Goal: Book appointment/travel/reservation

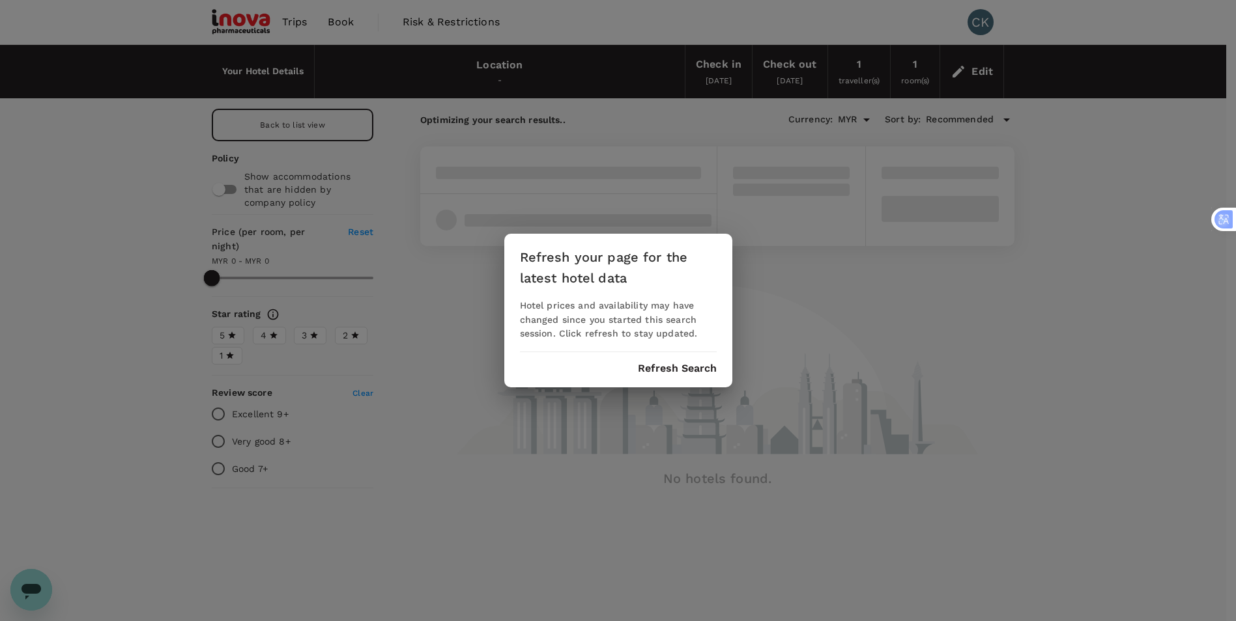
type input "MYR"
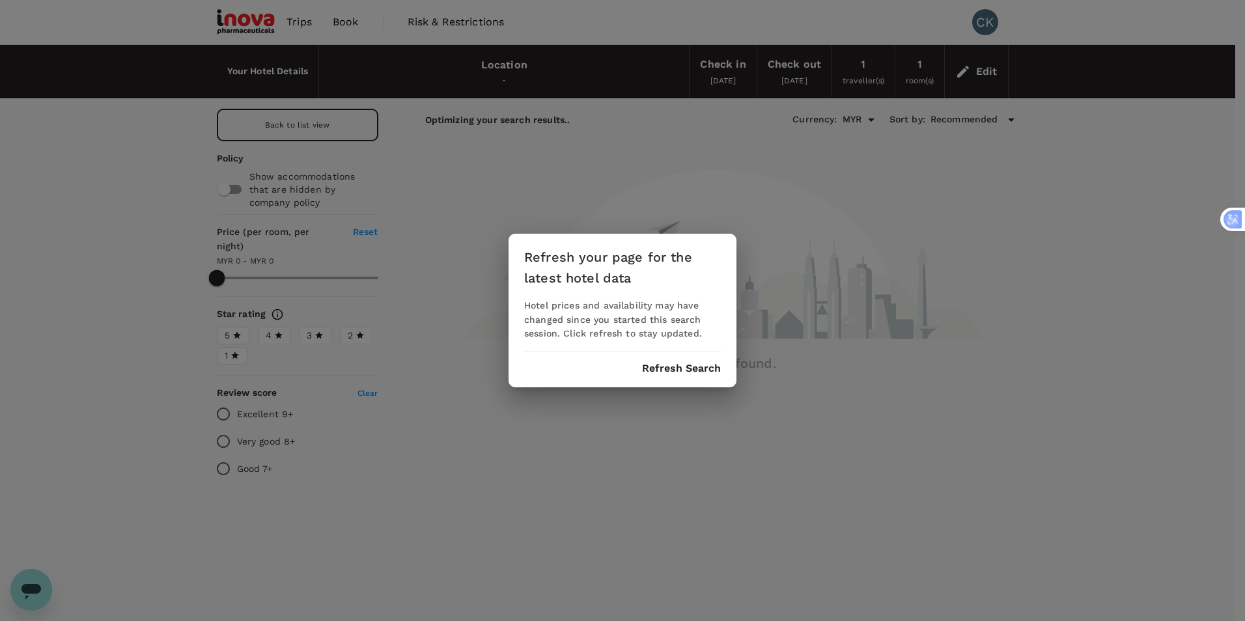
click at [705, 365] on button "Refresh Search" at bounding box center [681, 369] width 79 height 12
click at [670, 368] on button "Refresh Search" at bounding box center [681, 369] width 79 height 12
click at [672, 371] on button "Refresh Search" at bounding box center [681, 369] width 79 height 12
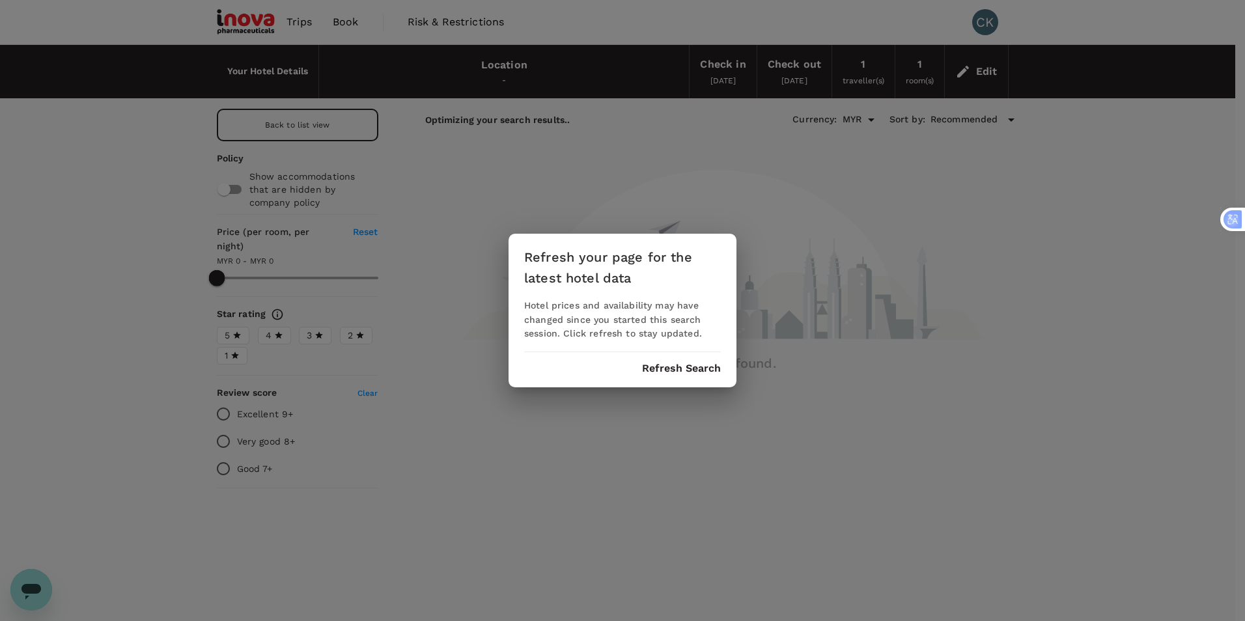
click at [672, 371] on button "Refresh Search" at bounding box center [681, 369] width 79 height 12
click at [702, 371] on button "Refresh Search" at bounding box center [681, 369] width 79 height 12
click at [693, 455] on div "Refresh your page for the latest hotel data Hotel prices and availability may h…" at bounding box center [622, 310] width 1245 height 621
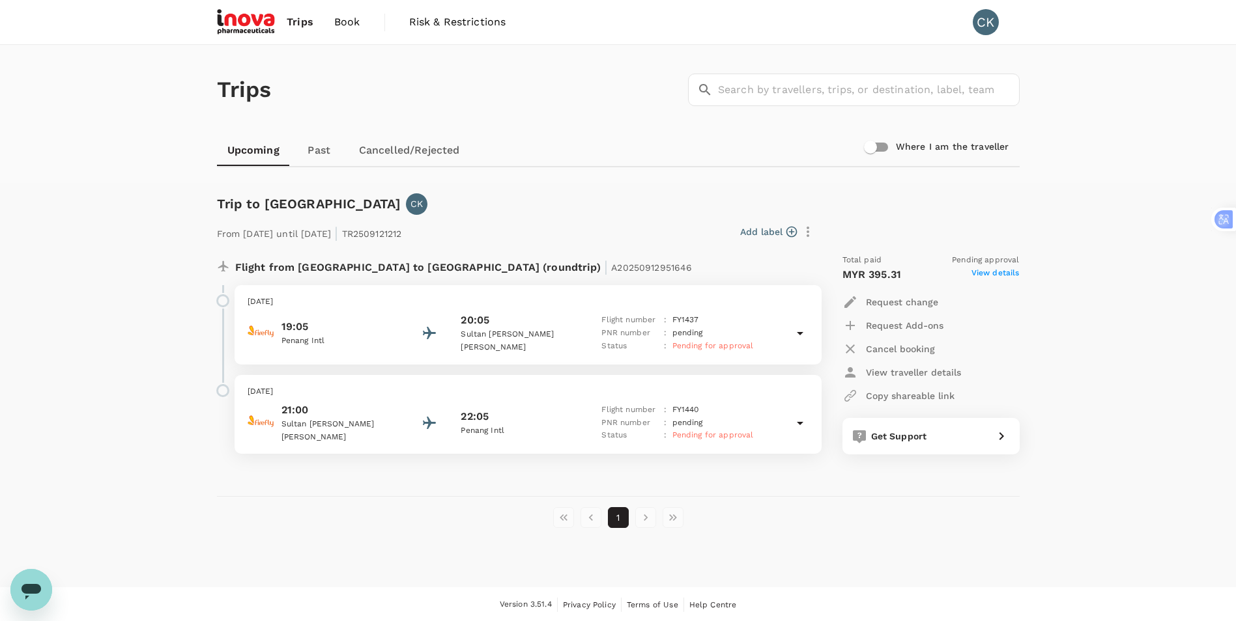
scroll to position [1, 0]
click at [301, 23] on span "Trips" at bounding box center [300, 21] width 27 height 16
click at [351, 21] on span "Book" at bounding box center [347, 21] width 26 height 16
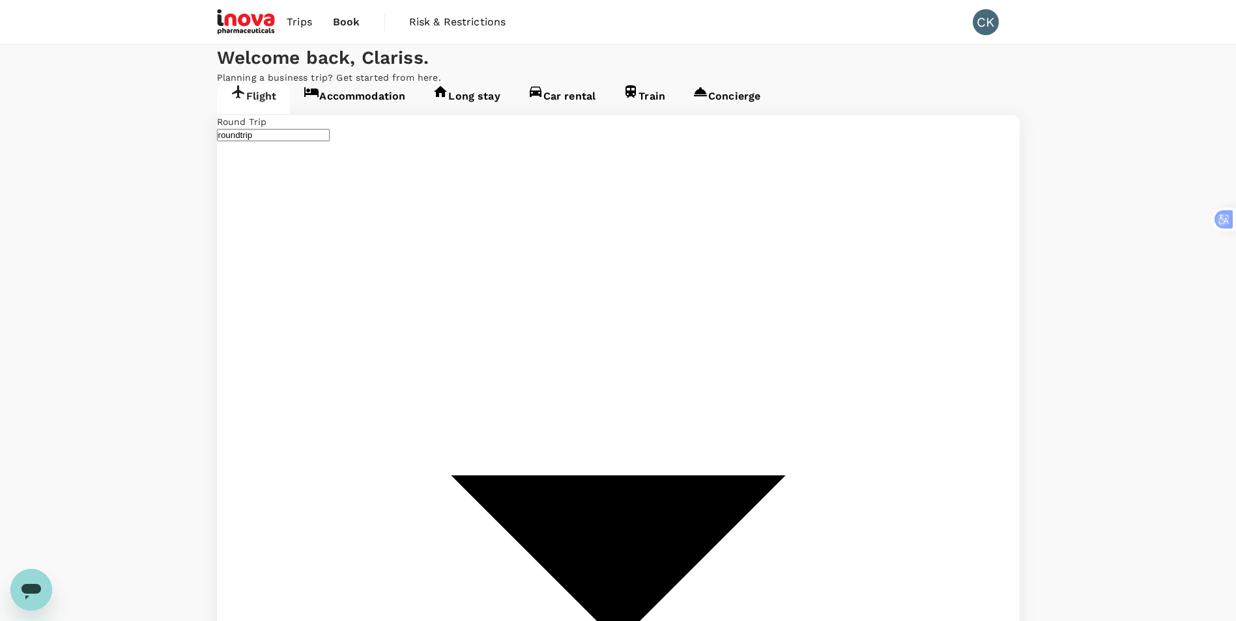
type input "Penang Intl (PEN)"
type input "[GEOGRAPHIC_DATA], [GEOGRAPHIC_DATA] (any)"
type input "Penang Intl (PEN)"
type input "[GEOGRAPHIC_DATA], [GEOGRAPHIC_DATA] (any)"
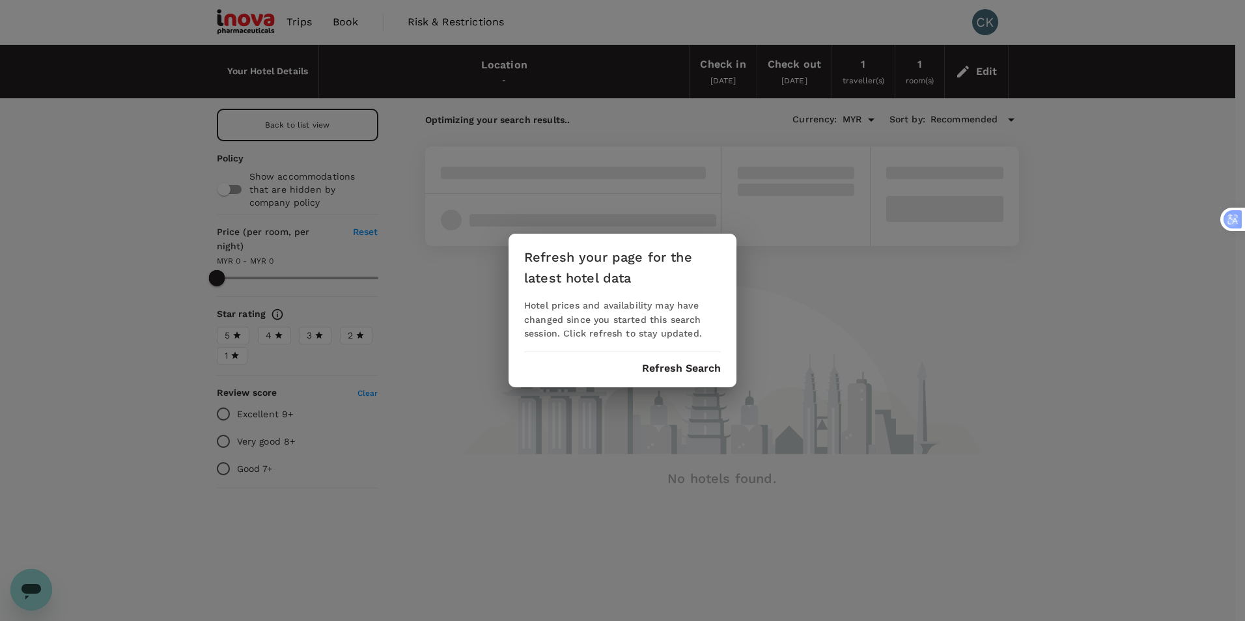
click at [664, 368] on button "Refresh Search" at bounding box center [681, 369] width 79 height 12
click at [694, 371] on button "Refresh Search" at bounding box center [681, 369] width 79 height 12
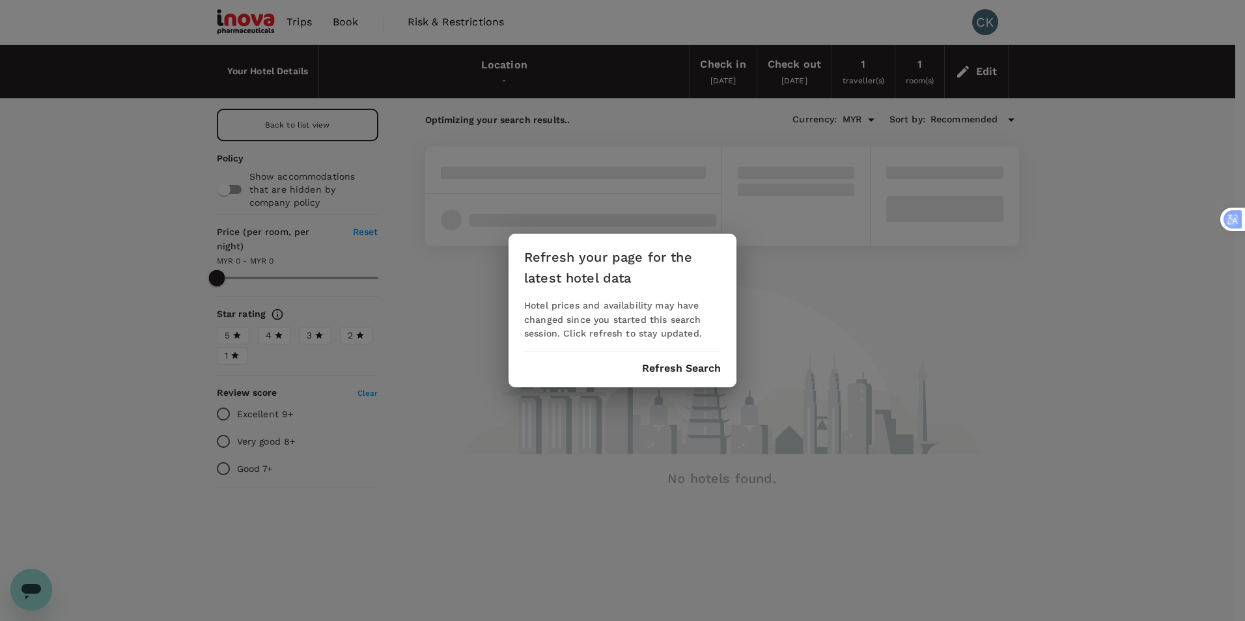
click at [694, 371] on button "Refresh Search" at bounding box center [681, 369] width 79 height 12
click at [691, 371] on button "Refresh Search" at bounding box center [681, 369] width 79 height 12
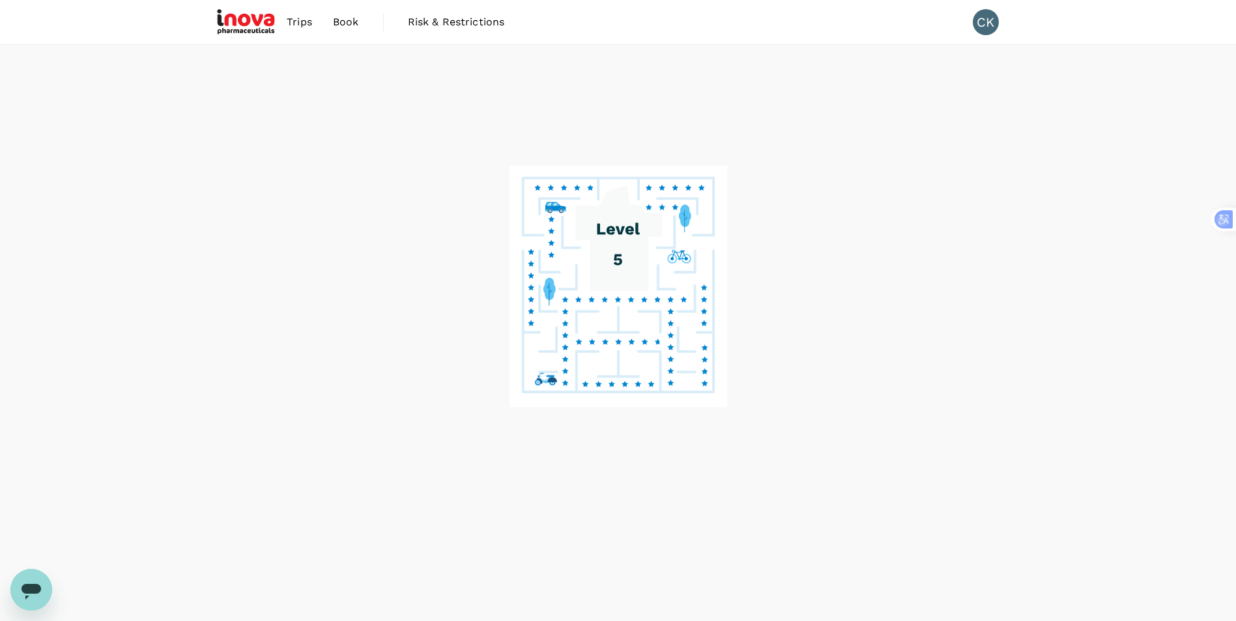
click at [302, 17] on span "Trips" at bounding box center [299, 22] width 25 height 16
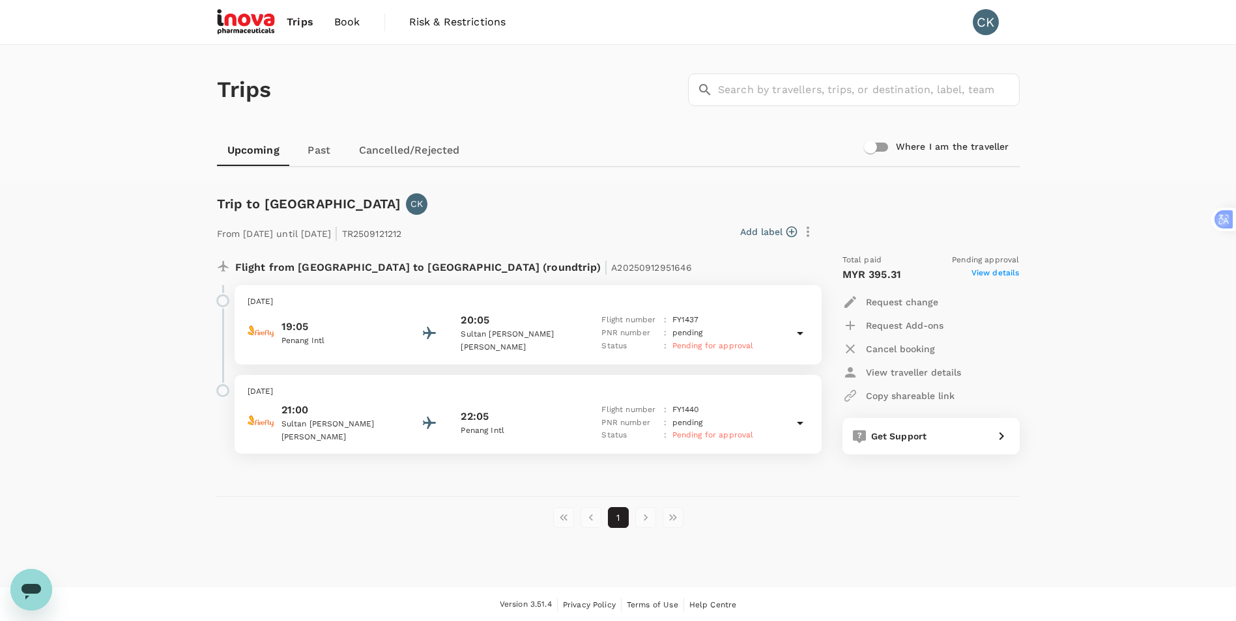
click at [343, 25] on span "Book" at bounding box center [347, 22] width 26 height 16
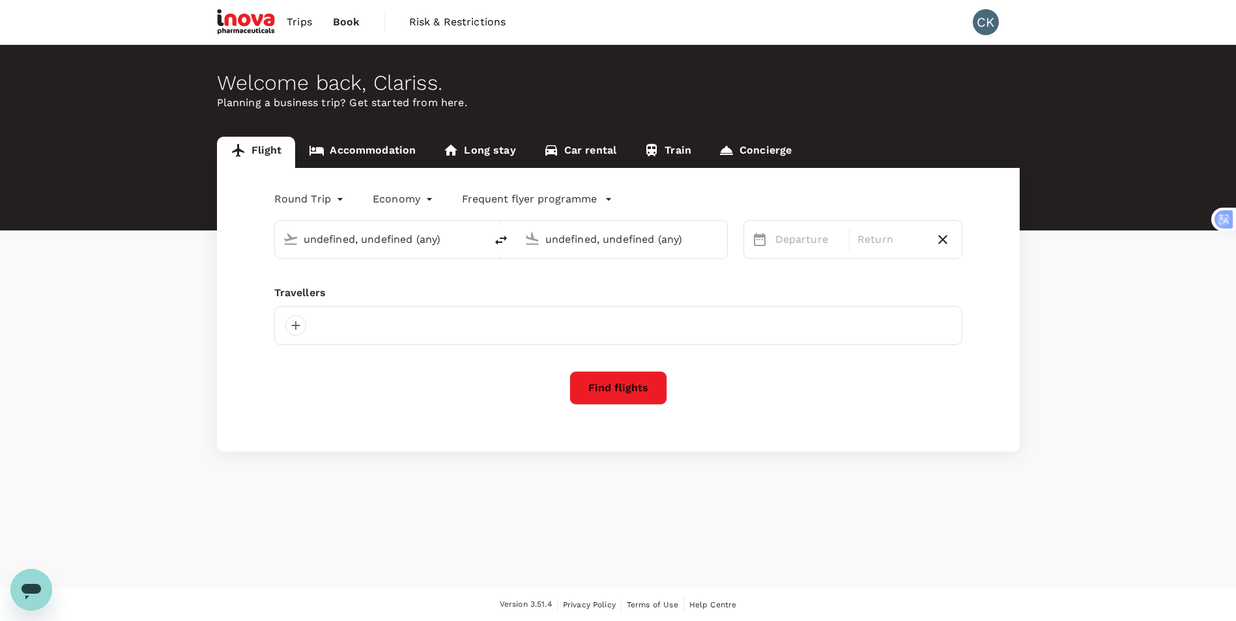
type input "Penang Intl (PEN)"
type input "[GEOGRAPHIC_DATA], [GEOGRAPHIC_DATA] (any)"
type input "Penang Intl (PEN)"
type input "[GEOGRAPHIC_DATA], [GEOGRAPHIC_DATA] (any)"
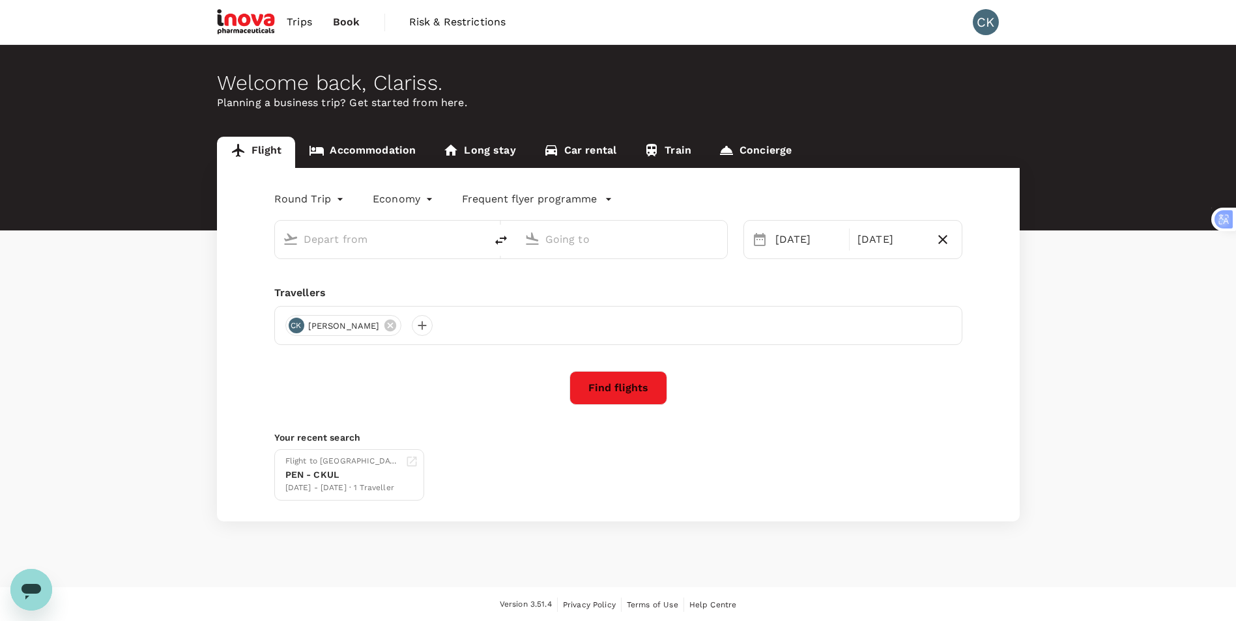
type input "Penang Intl (PEN)"
type input "[GEOGRAPHIC_DATA], [GEOGRAPHIC_DATA] (any)"
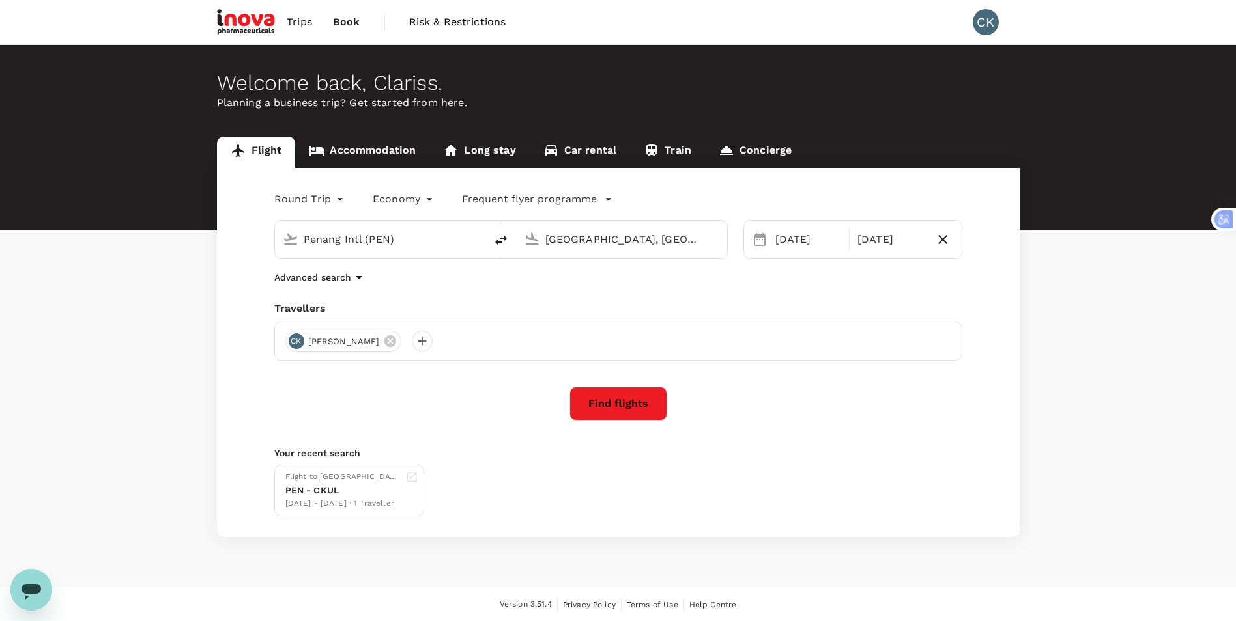
click at [301, 24] on span "Trips" at bounding box center [299, 22] width 25 height 16
